Goal: Task Accomplishment & Management: Use online tool/utility

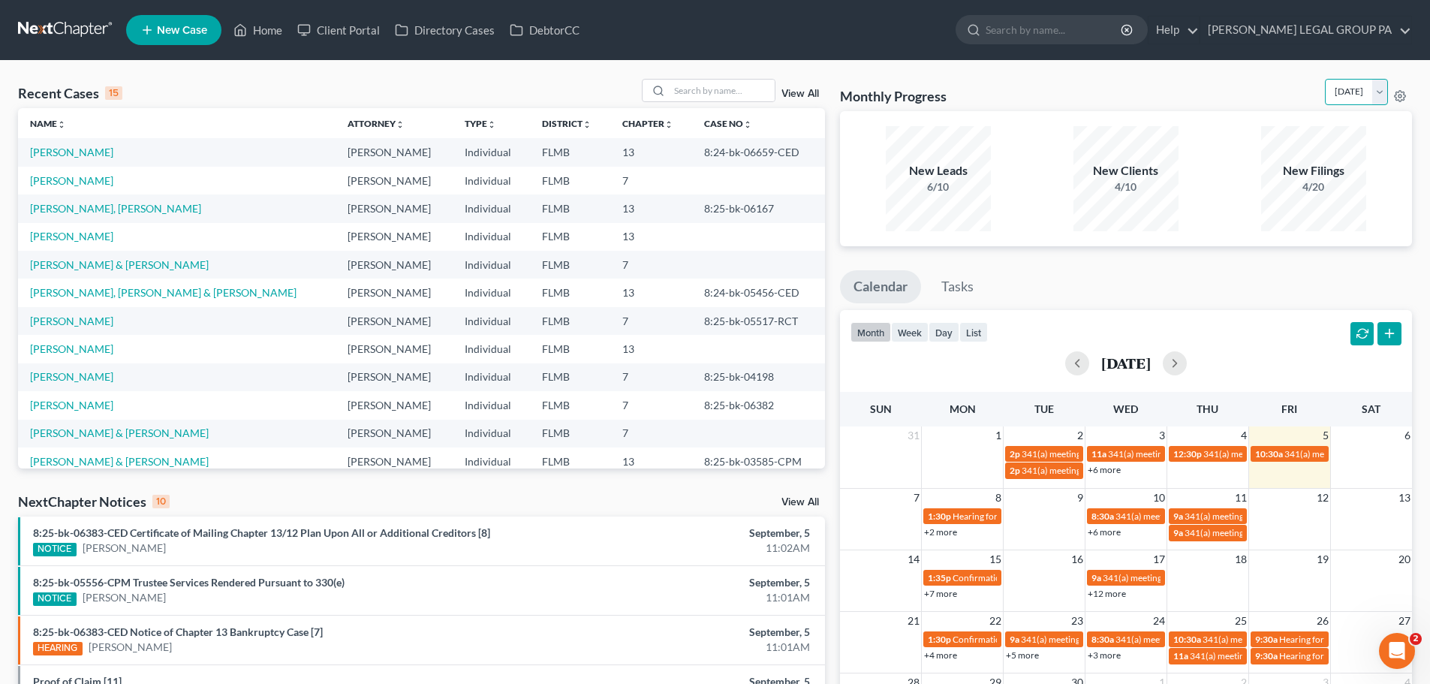
drag, startPoint x: 1335, startPoint y: 92, endPoint x: 1329, endPoint y: 103, distance: 12.8
click at [1335, 92] on select "[DATE] [DATE] [DATE] [DATE] [DATE] [DATE] [DATE] [DATE] [DATE] [DATE] [DATE] [D…" at bounding box center [1356, 92] width 63 height 26
click at [1325, 79] on select "[DATE] [DATE] [DATE] [DATE] [DATE] [DATE] [DATE] [DATE] [DATE] [DATE] [DATE] [D…" at bounding box center [1356, 92] width 63 height 26
click at [1327, 95] on select "[DATE] [DATE] [DATE] [DATE] [DATE] [DATE] [DATE] [DATE] [DATE] [DATE] [DATE] [D…" at bounding box center [1356, 92] width 63 height 26
select select "0"
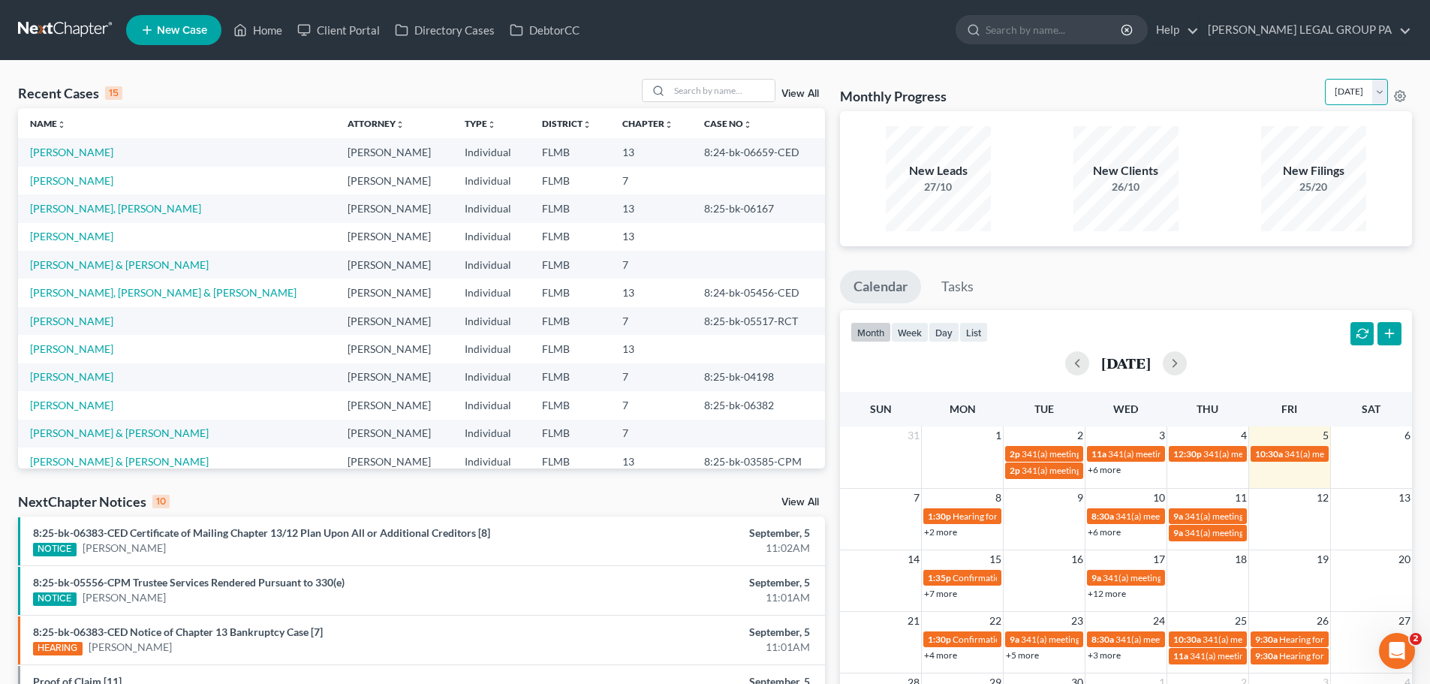
click at [1325, 79] on select "[DATE] [DATE] [DATE] [DATE] [DATE] [DATE] [DATE] [DATE] [DATE] [DATE] [DATE] [D…" at bounding box center [1356, 92] width 63 height 26
